Goal: Check status: Check status

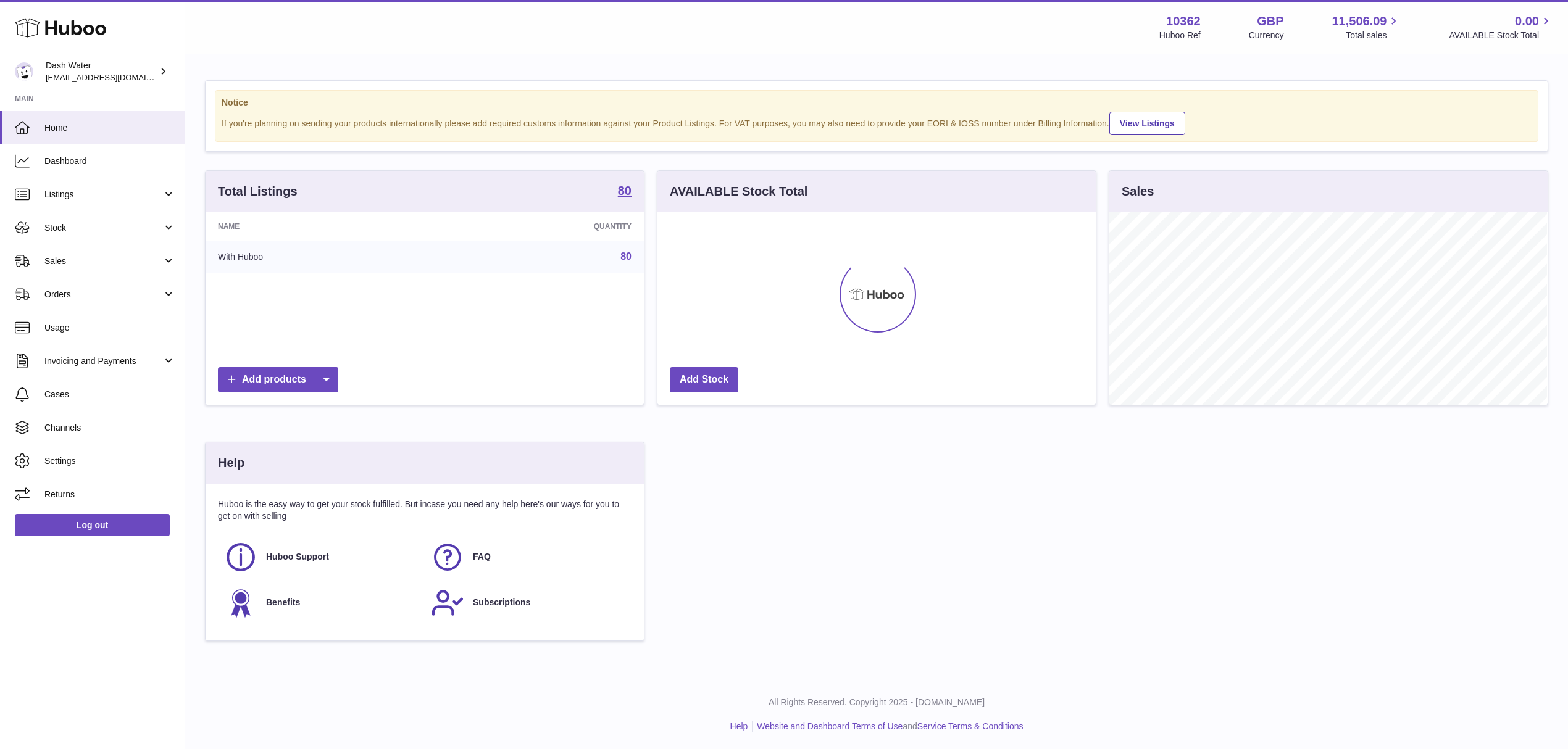
scroll to position [192, 438]
click at [97, 294] on span "Orders" at bounding box center [103, 294] width 118 height 11
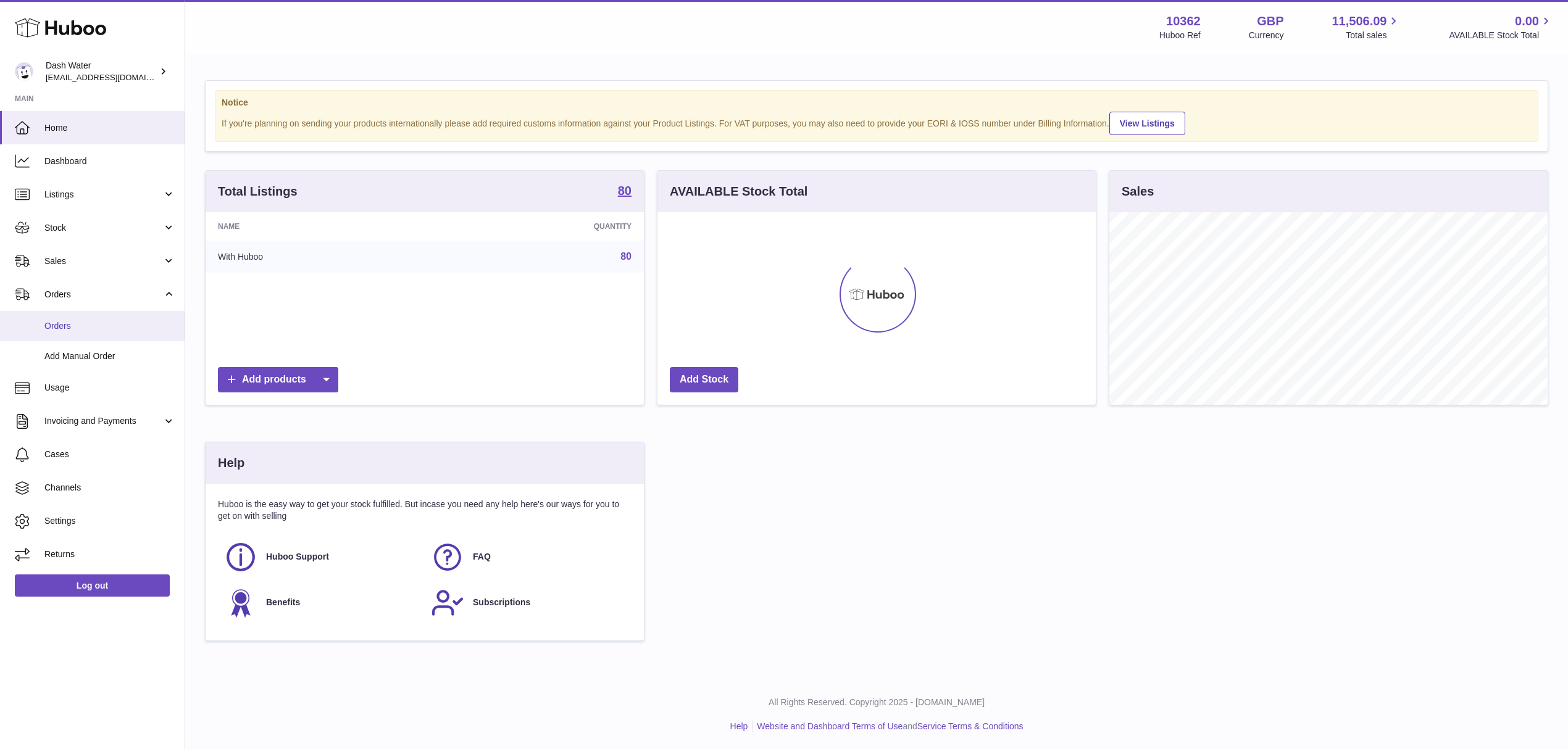
click at [94, 331] on span "Orders" at bounding box center [110, 326] width 131 height 11
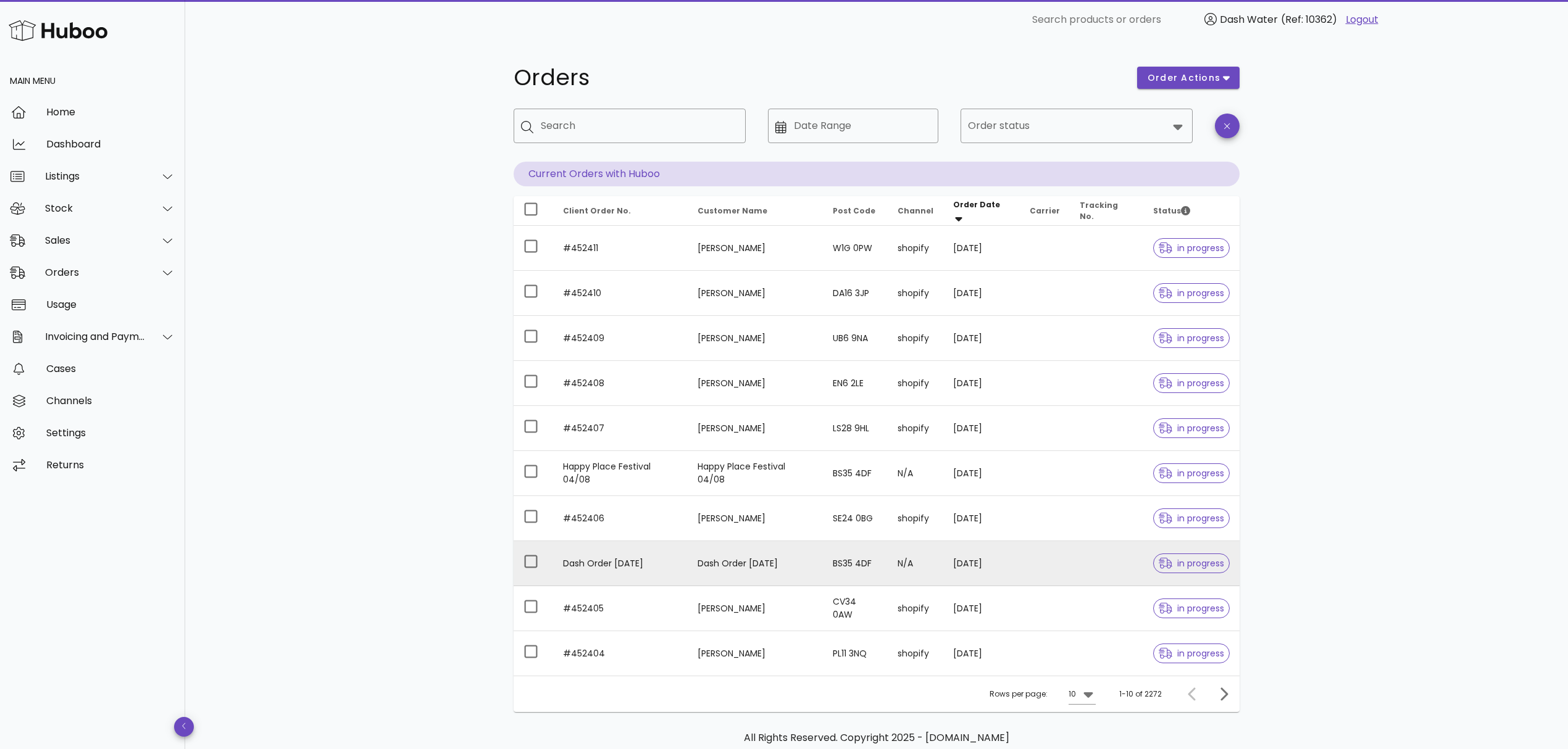
click at [1110, 565] on td at bounding box center [1106, 564] width 73 height 45
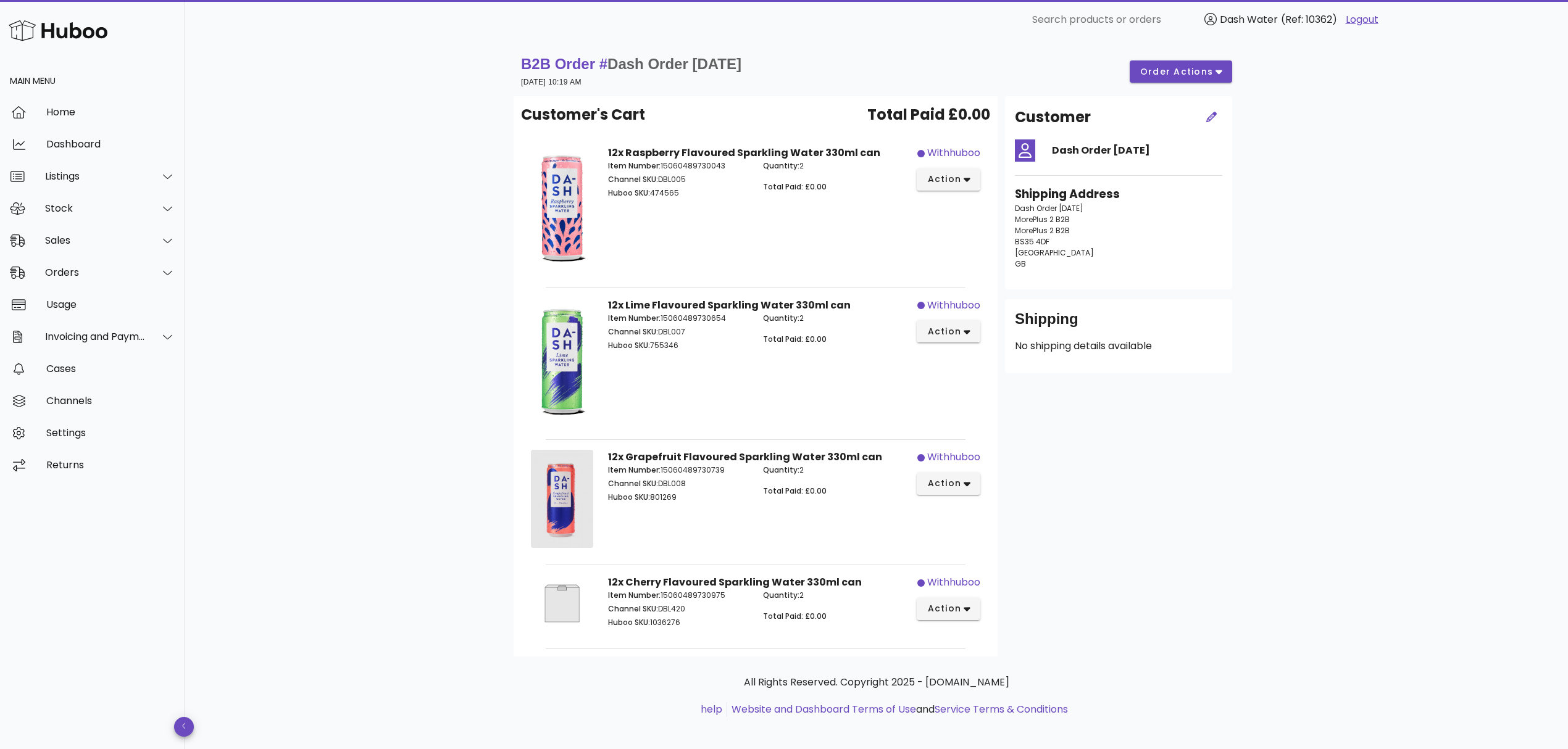
scroll to position [8, 0]
